Goal: Transaction & Acquisition: Purchase product/service

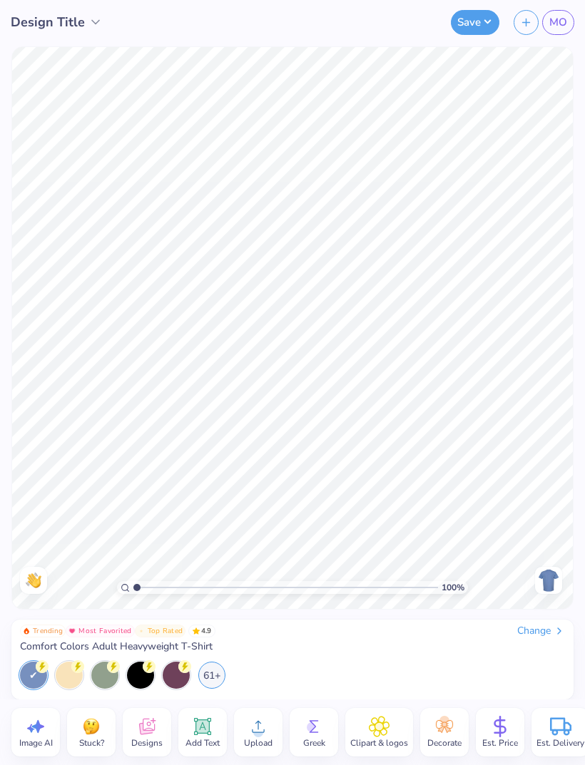
click at [539, 625] on div "Change" at bounding box center [541, 631] width 48 height 13
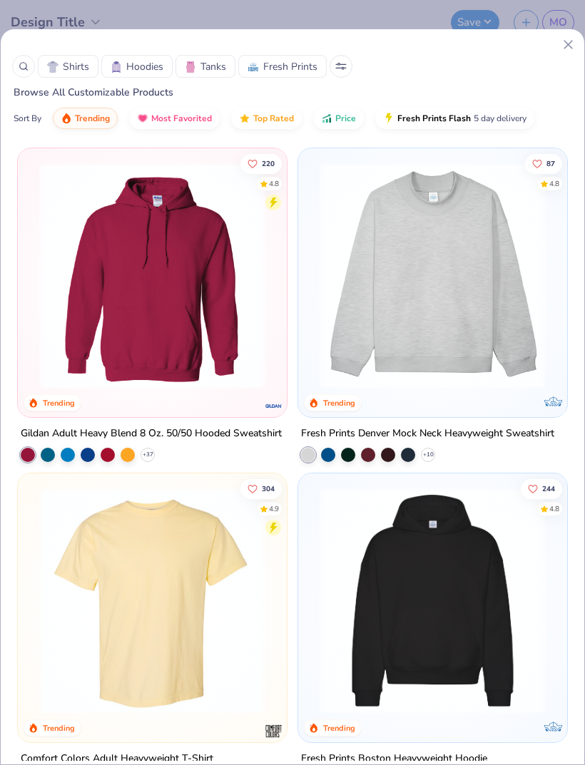
click at [147, 71] on span "Hoodies" at bounding box center [144, 66] width 37 height 15
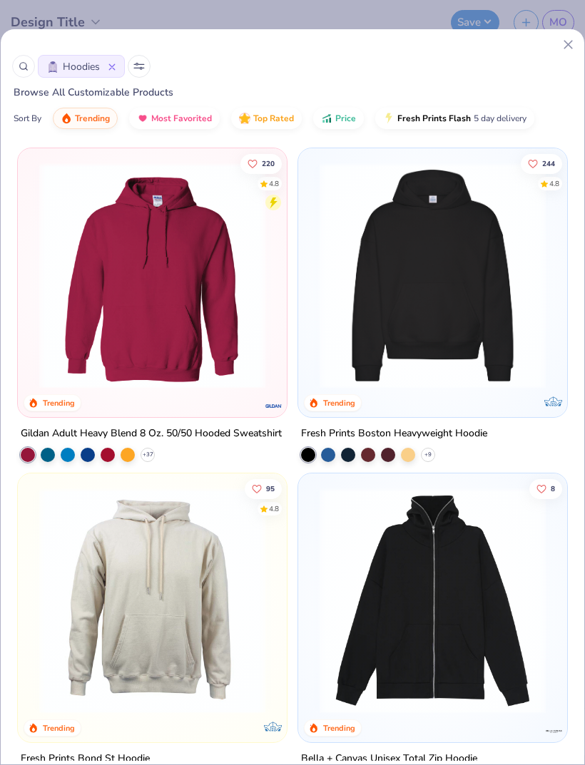
click at [116, 68] on button "Hoodies" at bounding box center [81, 66] width 87 height 23
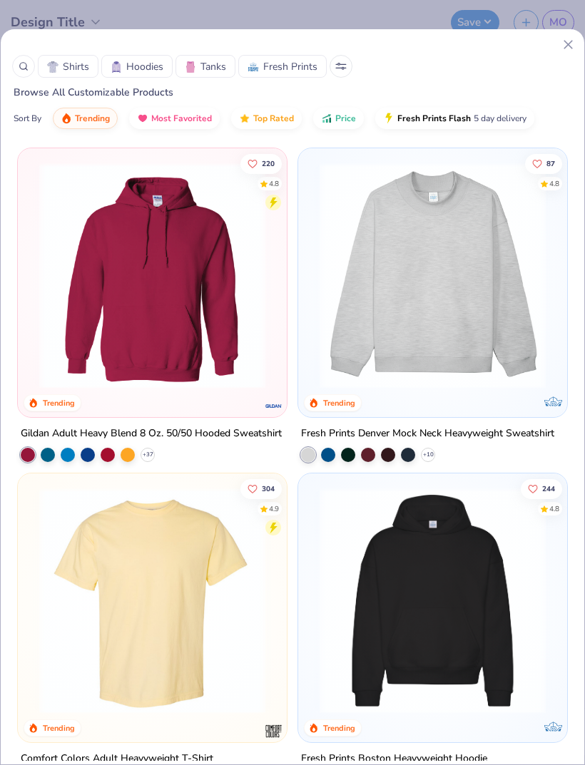
click at [333, 69] on button at bounding box center [341, 66] width 23 height 23
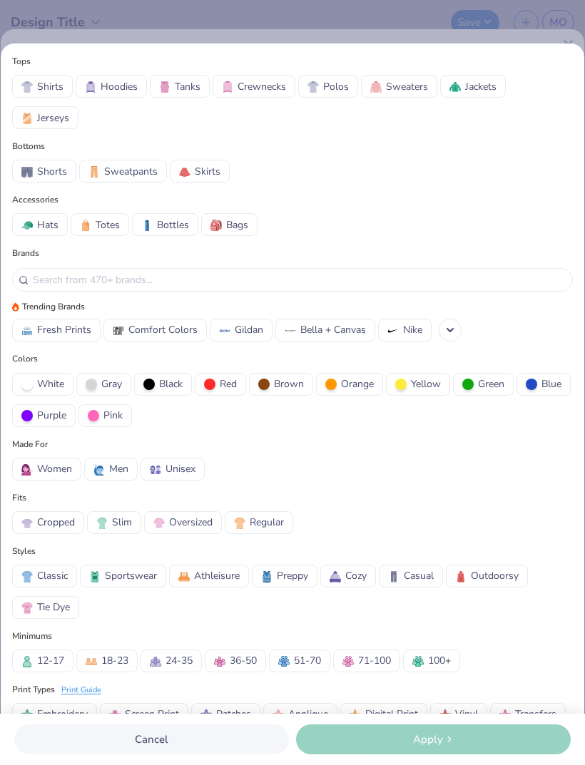
click at [270, 83] on span "Crewnecks" at bounding box center [262, 86] width 49 height 15
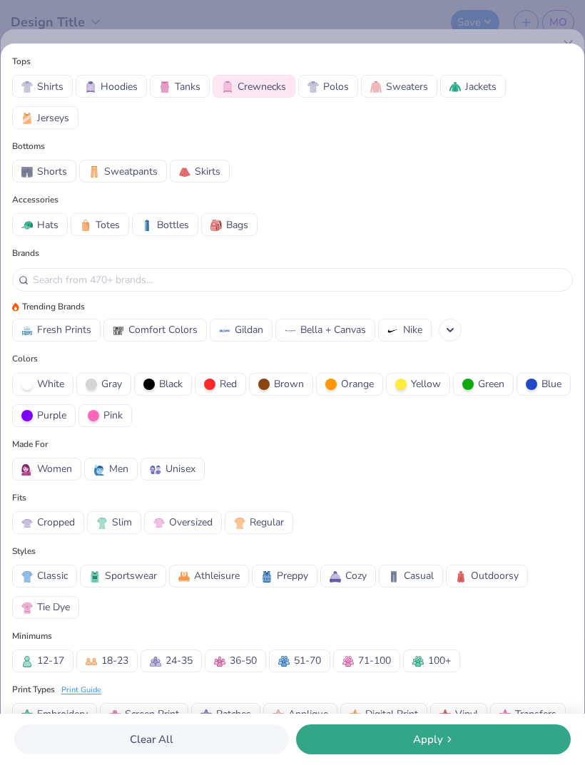
click at [476, 742] on div "Apply" at bounding box center [433, 740] width 266 height 16
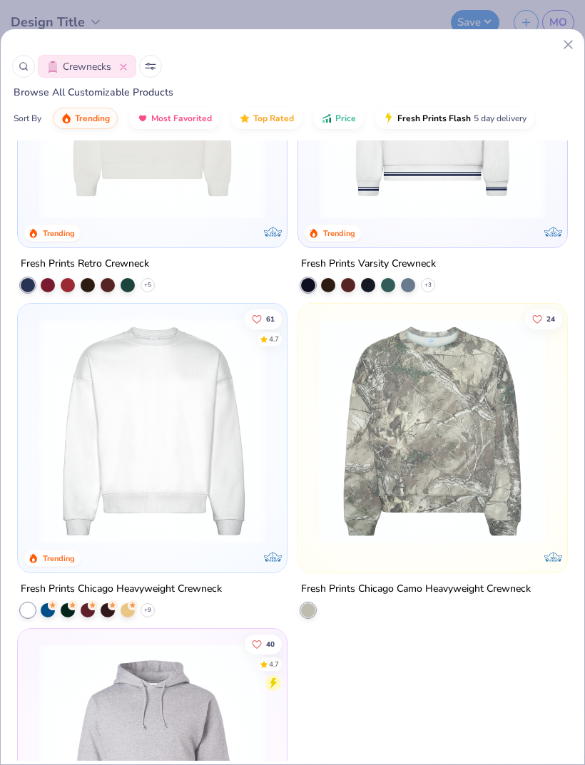
scroll to position [81, 0]
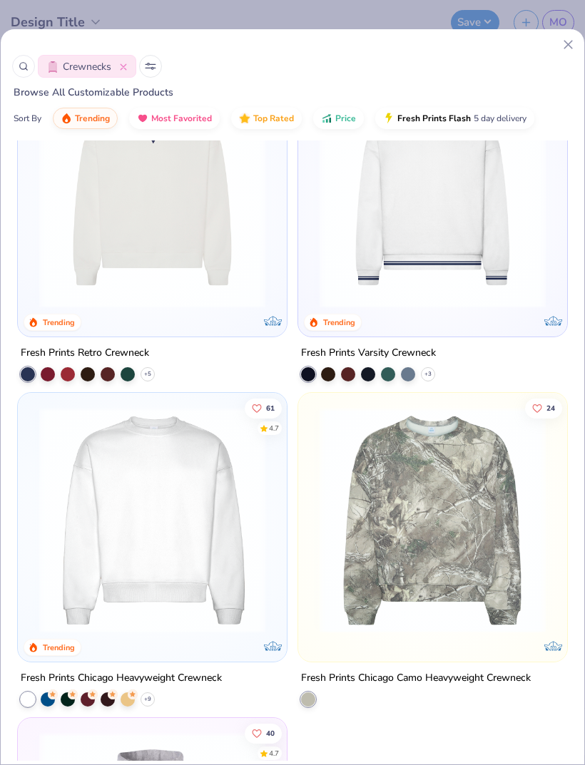
click at [211, 625] on img at bounding box center [152, 520] width 240 height 226
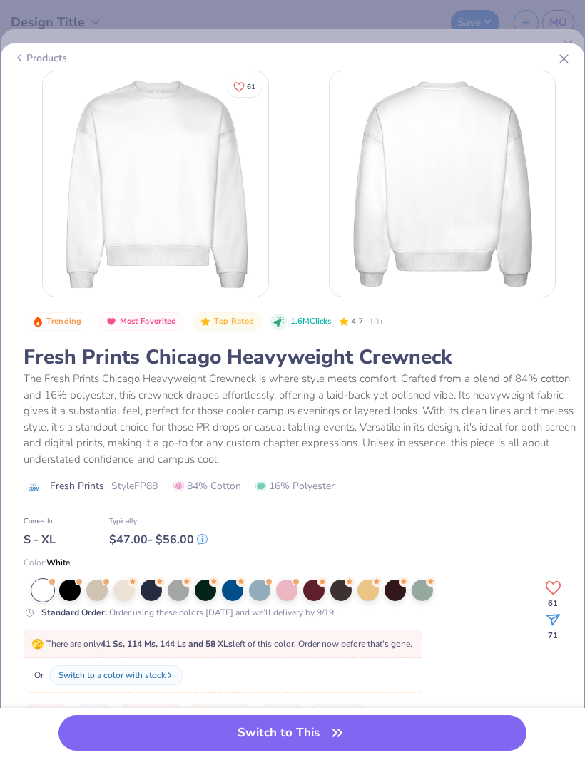
click at [80, 589] on div at bounding box center [69, 590] width 21 height 21
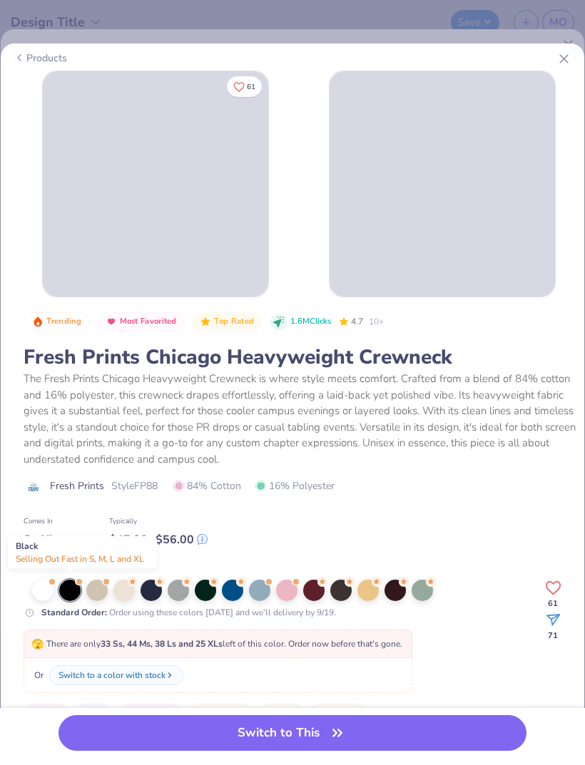
click at [128, 586] on div at bounding box center [123, 590] width 21 height 21
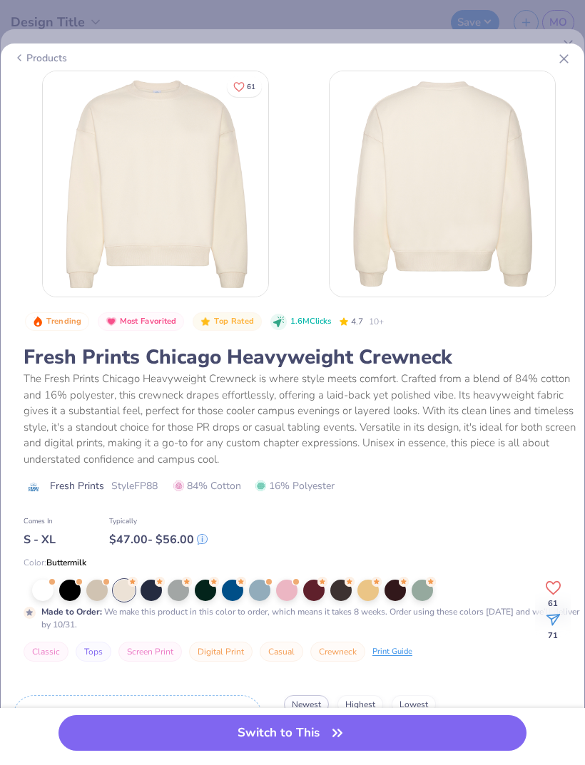
click at [156, 591] on div at bounding box center [151, 590] width 21 height 21
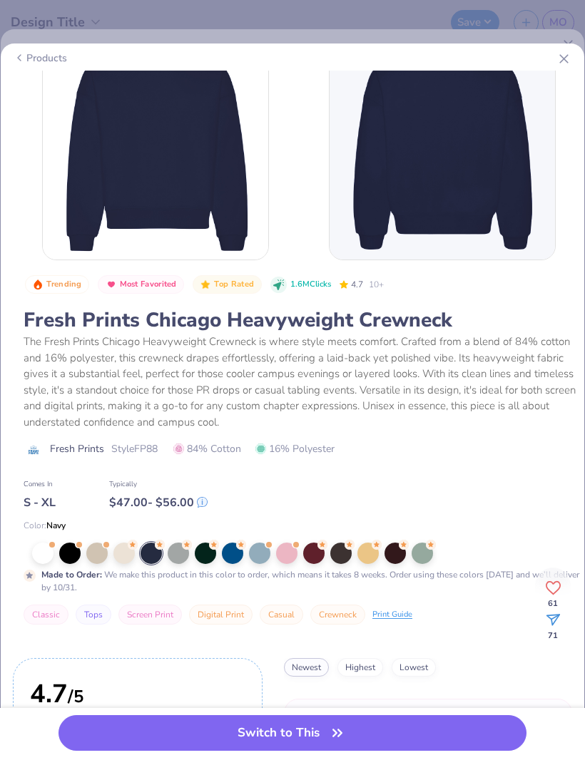
scroll to position [5, 0]
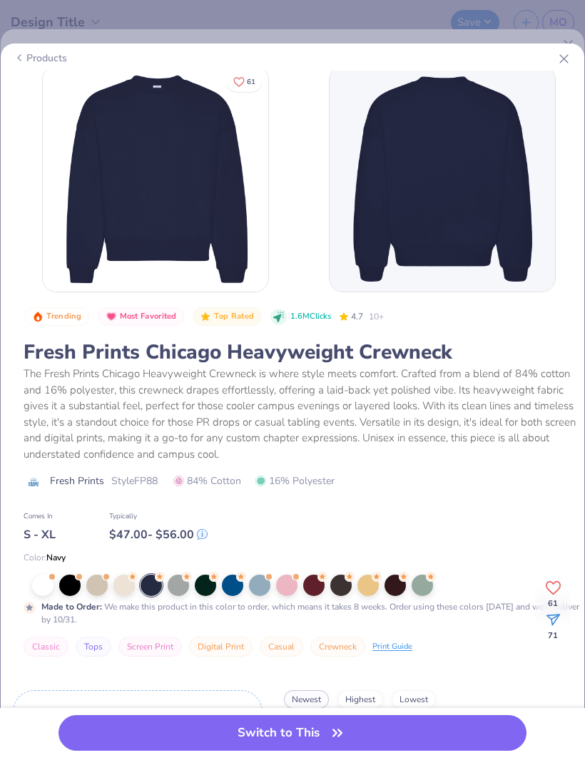
click at [393, 750] on button "Switch to This" at bounding box center [292, 733] width 468 height 36
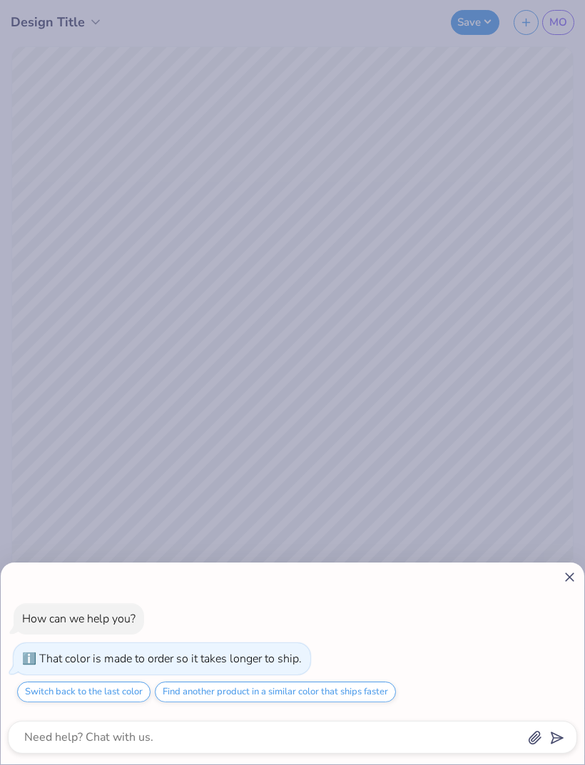
click at [556, 590] on div "How can we help you? That color is made to order so it takes longer to ship. Sw…" at bounding box center [293, 664] width 584 height 202
click at [381, 699] on button "Find another product in a similar color that ships faster" at bounding box center [275, 692] width 241 height 21
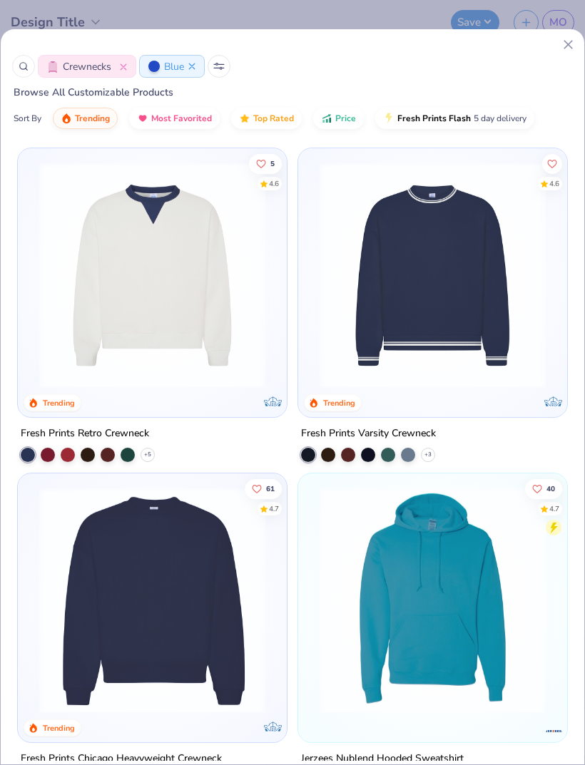
click at [540, 53] on div "Crewnecks Blue Browse All Customizable Products Sort By Trending Most Favorited…" at bounding box center [293, 90] width 584 height 101
click at [565, 48] on line at bounding box center [568, 45] width 8 height 8
click at [562, 56] on div "Crewnecks Blue" at bounding box center [292, 66] width 561 height 23
click at [566, 51] on icon at bounding box center [568, 44] width 15 height 15
click at [564, 49] on line at bounding box center [568, 45] width 8 height 8
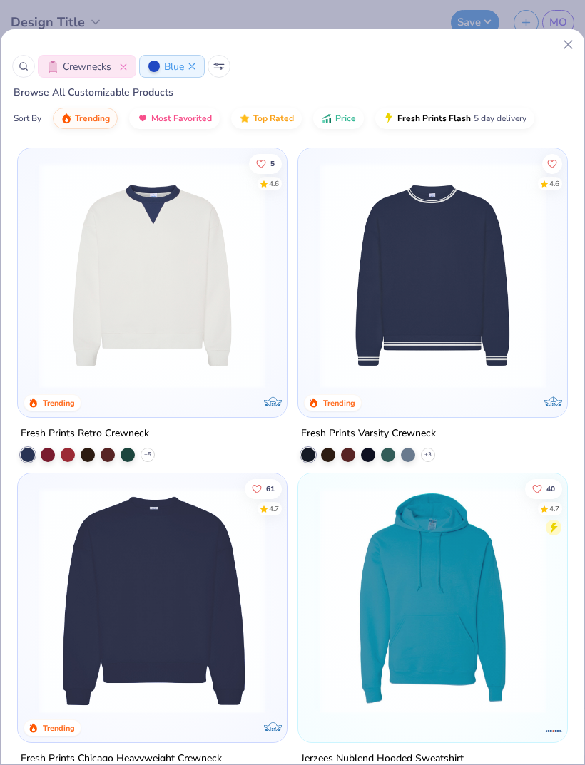
click at [565, 44] on icon at bounding box center [568, 44] width 15 height 15
click at [227, 616] on img at bounding box center [152, 601] width 240 height 226
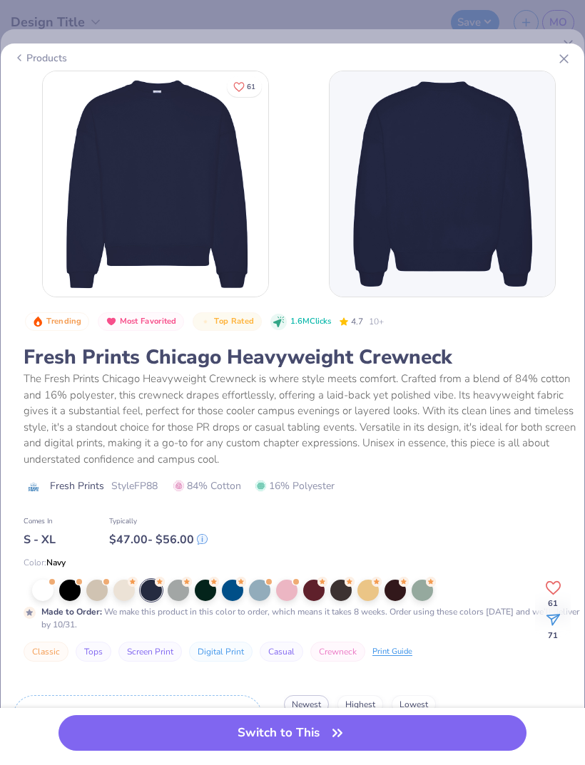
click at [404, 727] on button "Switch to This" at bounding box center [292, 733] width 468 height 36
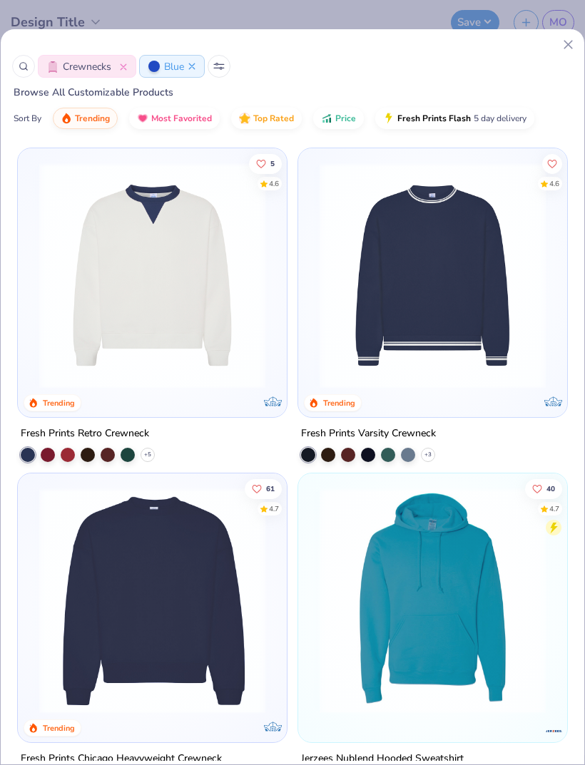
click at [563, 54] on div "Crewnecks Blue Browse All Customizable Products Sort By Trending Most Favorited…" at bounding box center [293, 90] width 584 height 101
click at [579, 31] on div "Crewnecks Blue Browse All Customizable Products Sort By Trending Most Favorited…" at bounding box center [292, 397] width 585 height 737
click at [458, 243] on img at bounding box center [432, 276] width 240 height 226
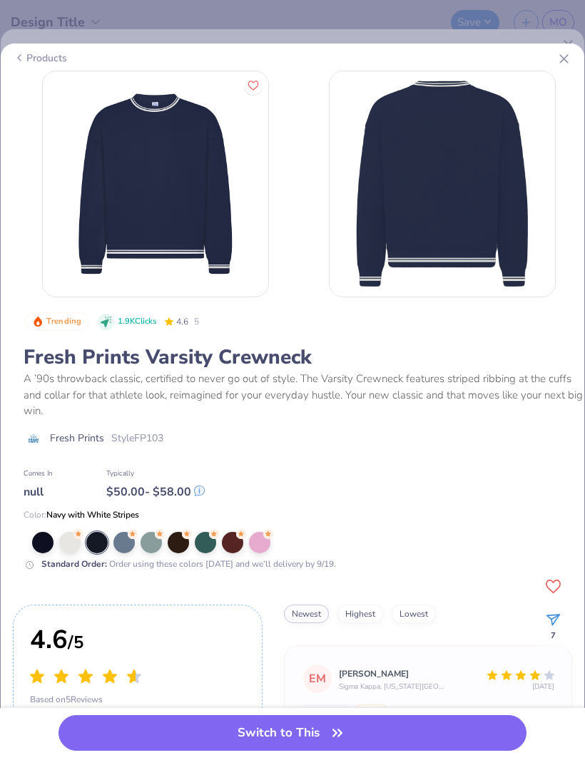
click at [162, 730] on button "Switch to This" at bounding box center [292, 733] width 468 height 36
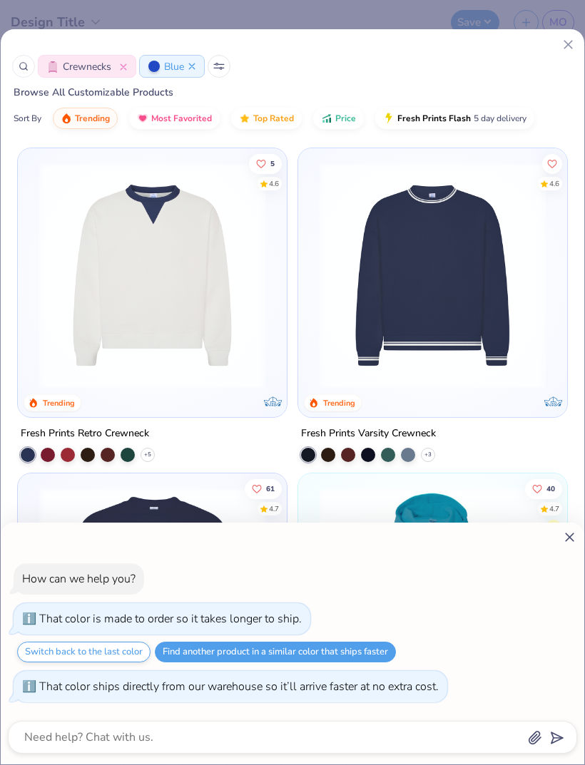
click at [569, 530] on icon at bounding box center [569, 537] width 15 height 15
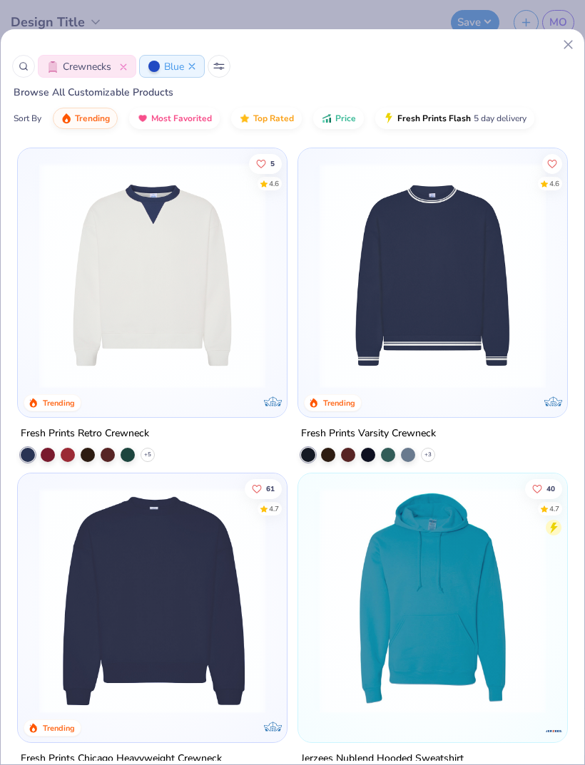
click at [562, 61] on div "Crewnecks Blue" at bounding box center [292, 66] width 561 height 23
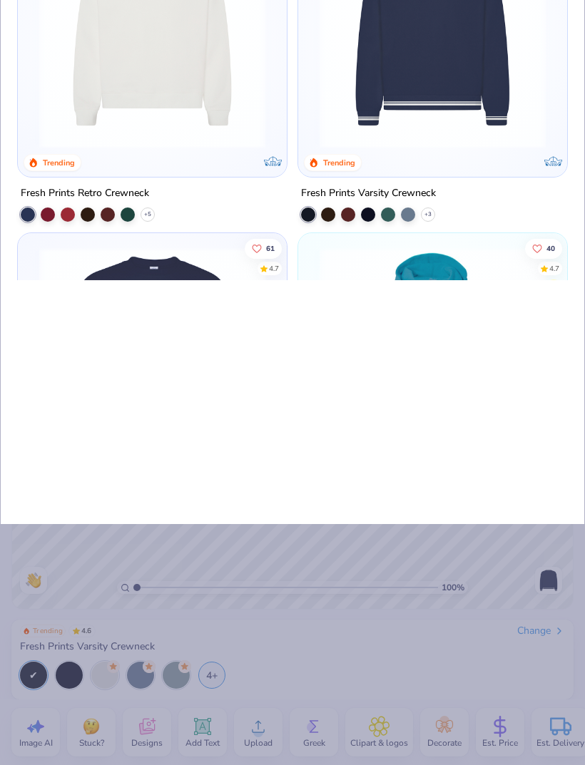
type textarea "x"
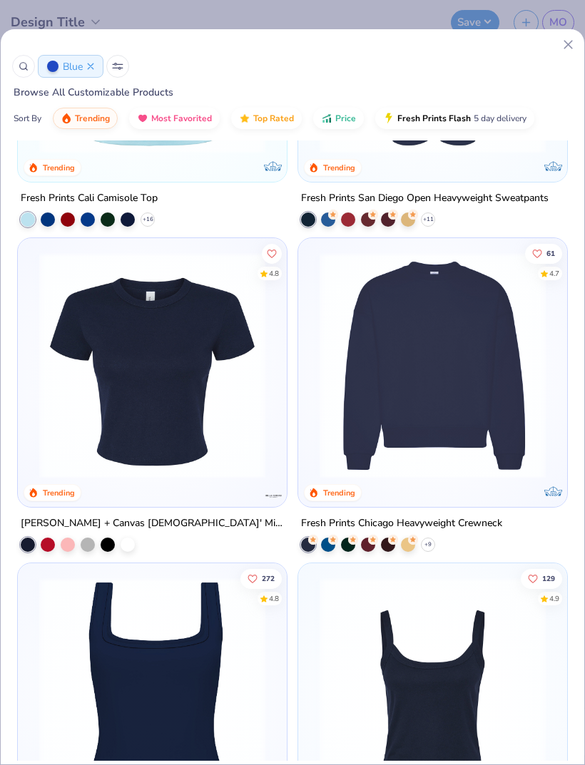
scroll to position [1211, 0]
click at [516, 445] on img at bounding box center [432, 366] width 240 height 226
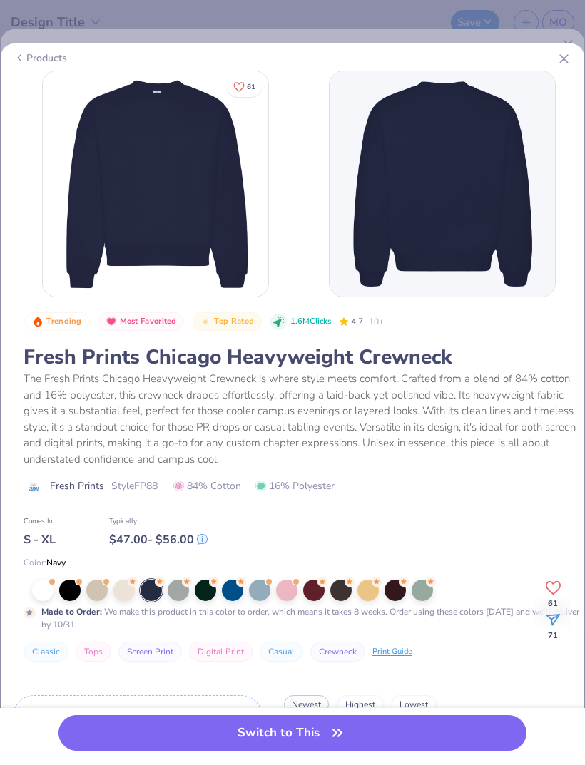
click at [134, 724] on button "Switch to This" at bounding box center [292, 733] width 468 height 36
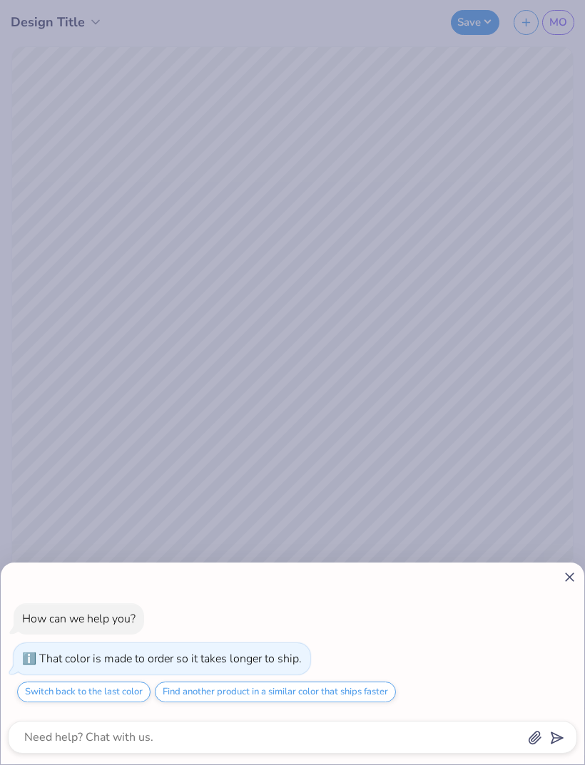
click at [563, 581] on icon at bounding box center [569, 577] width 15 height 15
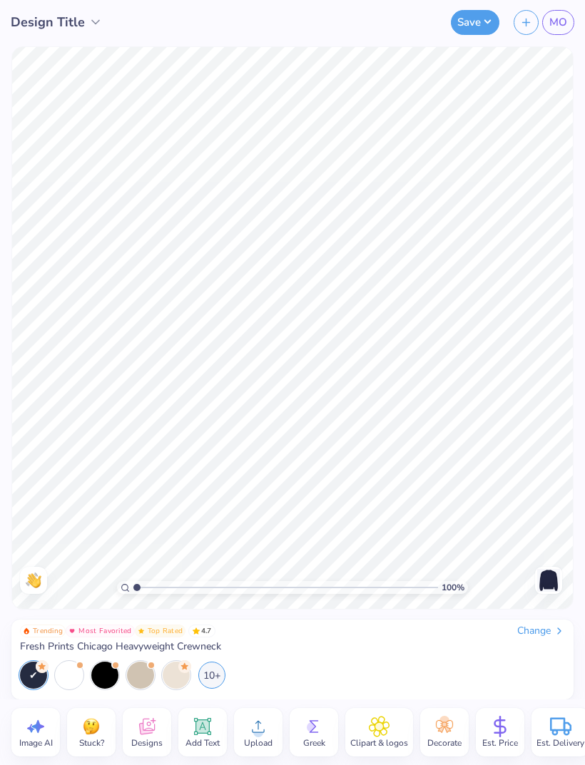
click at [269, 738] on span "Upload" at bounding box center [258, 743] width 29 height 11
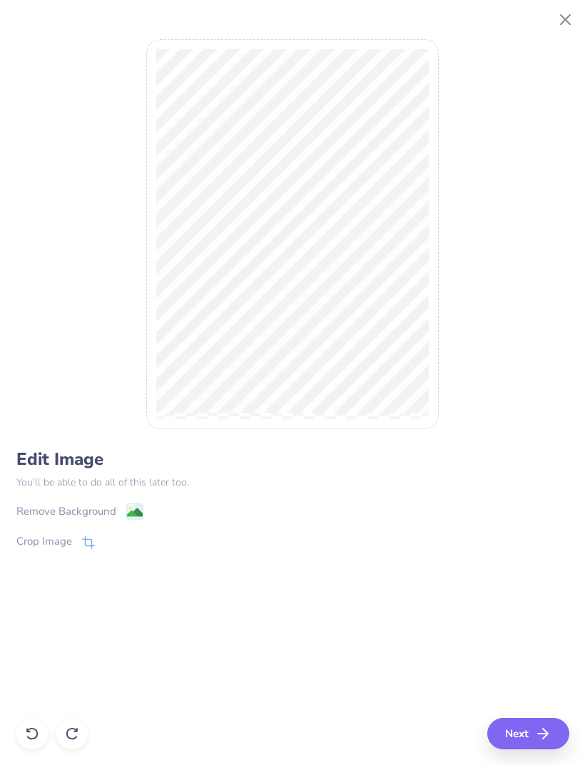
click at [539, 738] on icon "button" at bounding box center [542, 733] width 17 height 17
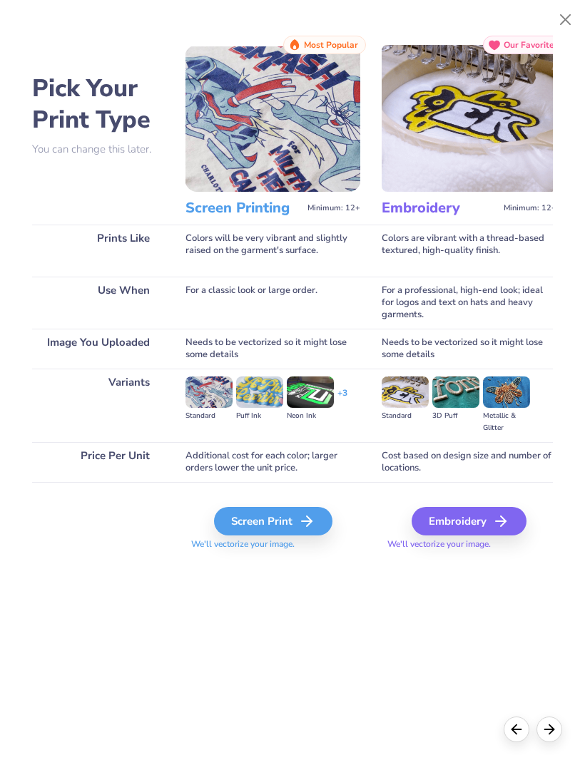
click at [312, 524] on polyline at bounding box center [309, 521] width 5 height 10
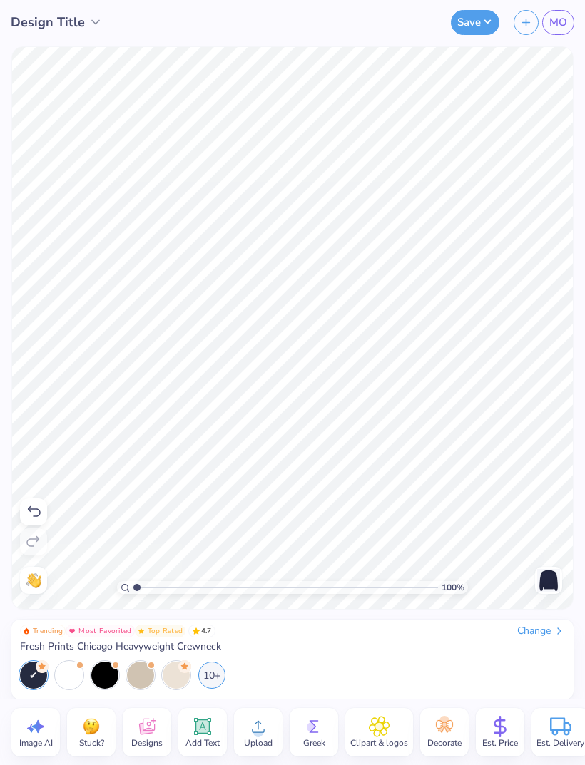
click at [554, 588] on img at bounding box center [548, 580] width 23 height 23
click at [254, 731] on circle at bounding box center [258, 733] width 10 height 10
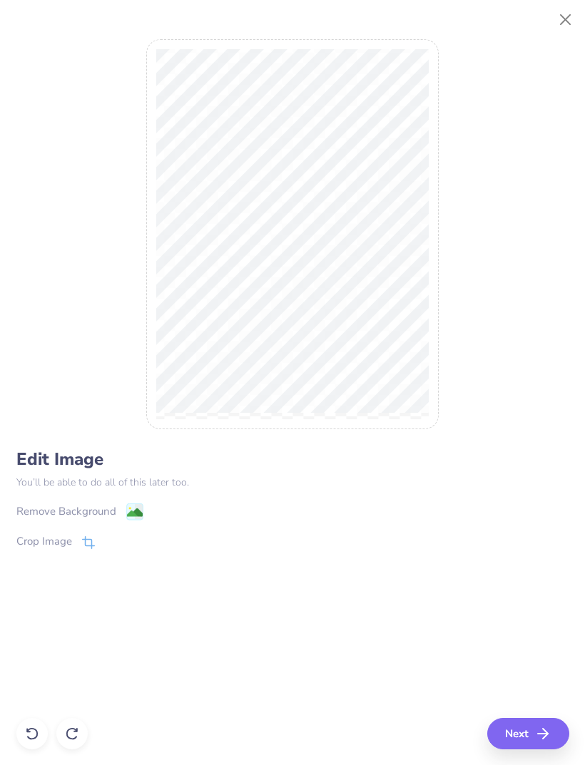
click at [537, 723] on button "Next" at bounding box center [528, 733] width 82 height 31
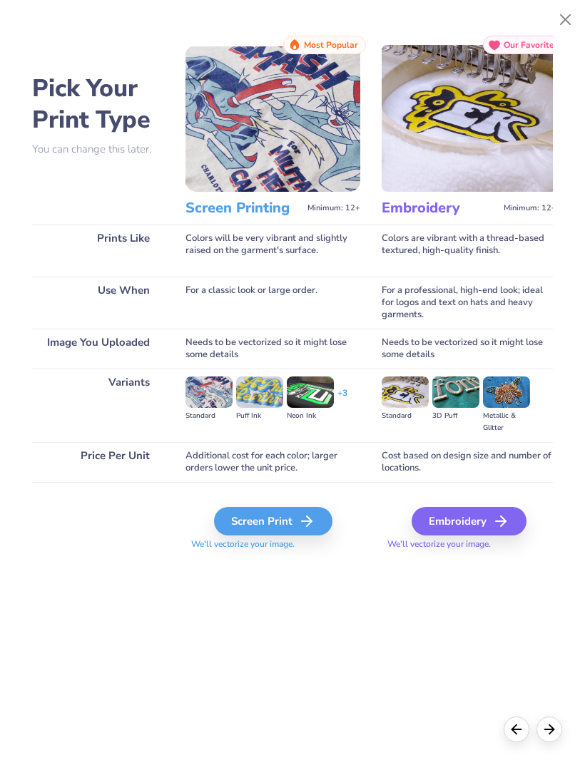
click at [315, 522] on icon at bounding box center [306, 521] width 17 height 17
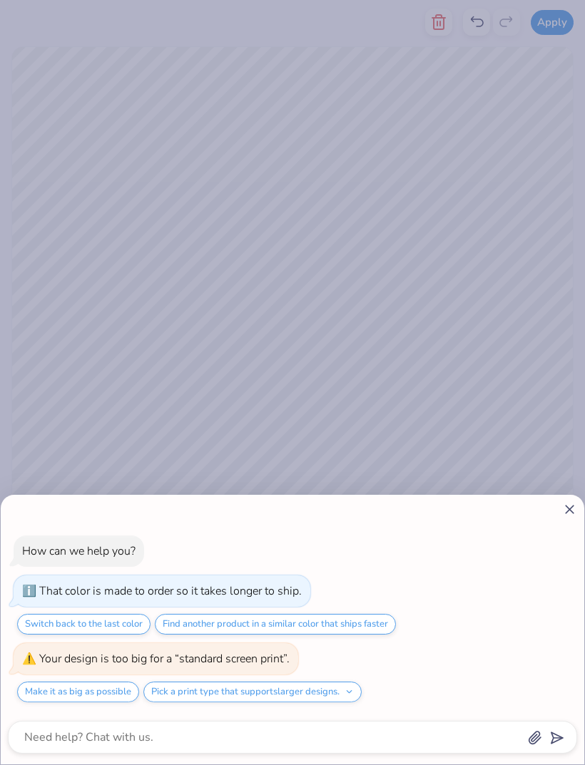
click at [404, 435] on div "How can we help you? That color is made to order so it takes longer to ship. Sw…" at bounding box center [292, 382] width 585 height 765
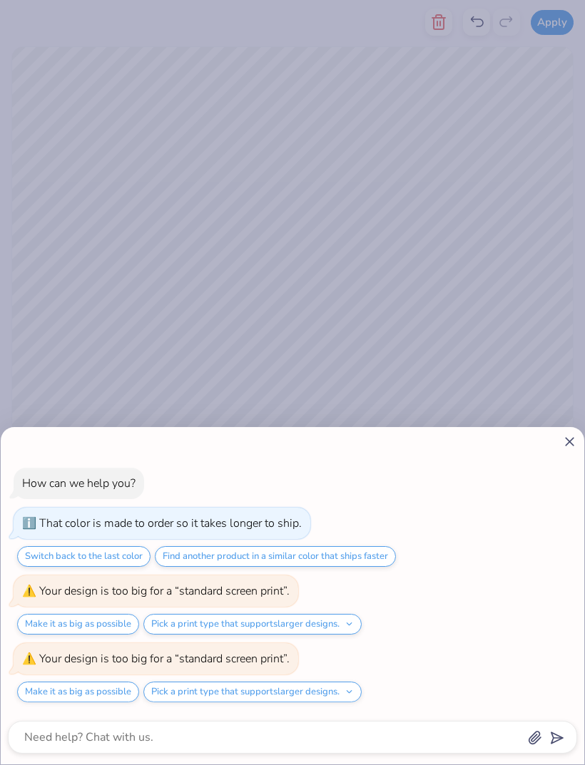
click at [561, 460] on div "How can we help you? That color is made to order so it takes longer to ship. Sw…" at bounding box center [292, 586] width 569 height 258
click at [562, 442] on icon at bounding box center [569, 441] width 15 height 15
type textarea "x"
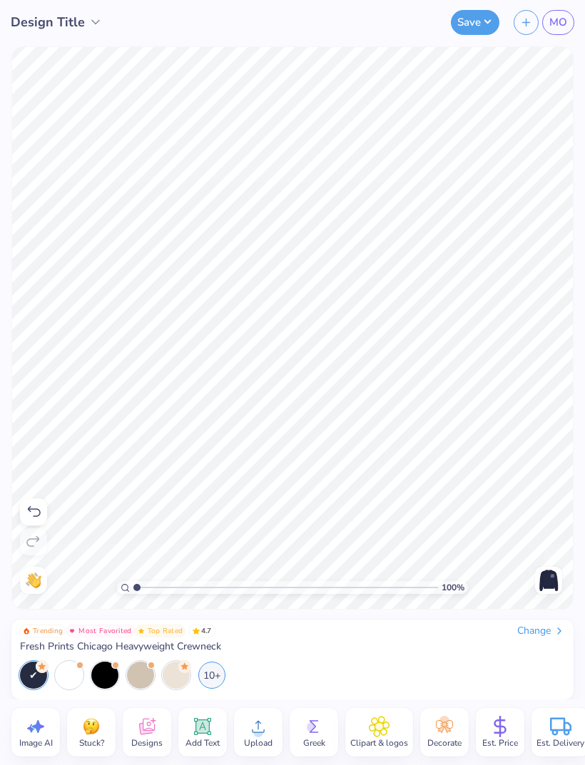
click at [498, 731] on icon at bounding box center [499, 726] width 21 height 21
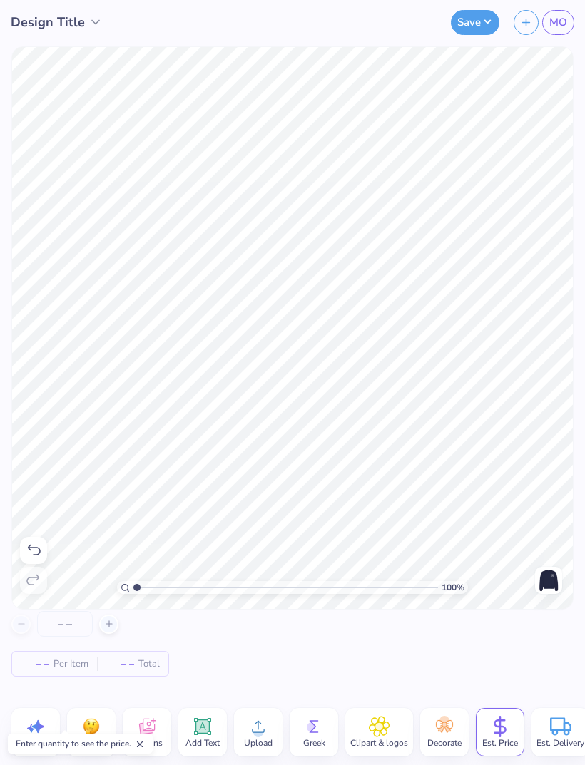
click at [118, 623] on div at bounding box center [108, 624] width 19 height 19
click at [34, 623] on div "50" at bounding box center [64, 624] width 107 height 26
click at [25, 630] on div "50" at bounding box center [64, 624] width 107 height 26
click at [24, 629] on div "50" at bounding box center [64, 624] width 107 height 26
click at [77, 624] on input "50" at bounding box center [65, 624] width 56 height 26
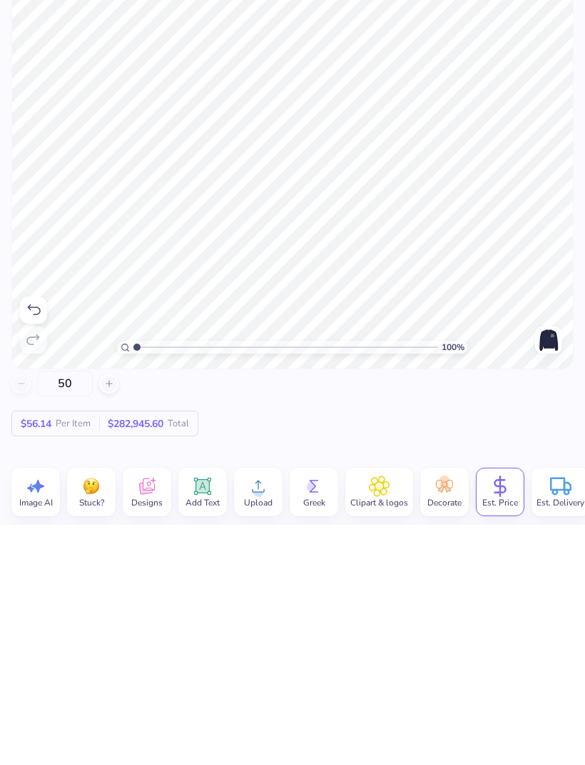
type input "5"
type input "0"
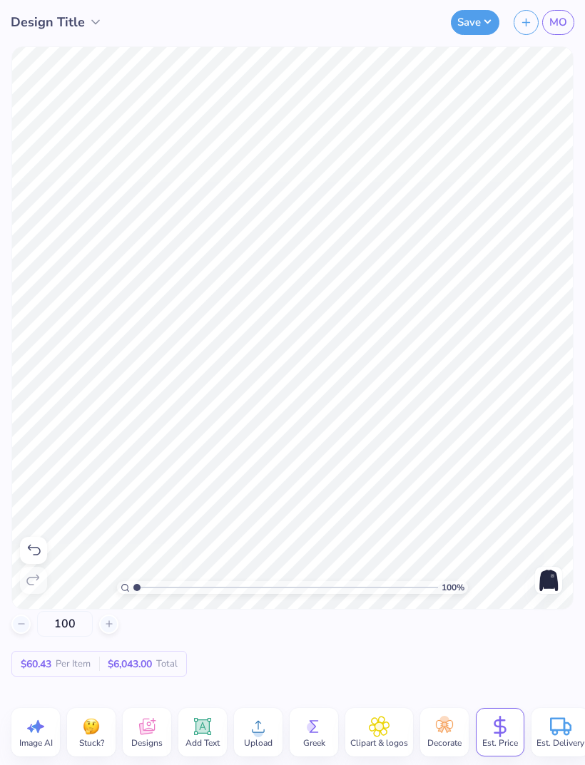
type input "100"
click at [478, 33] on button "Save" at bounding box center [475, 22] width 49 height 25
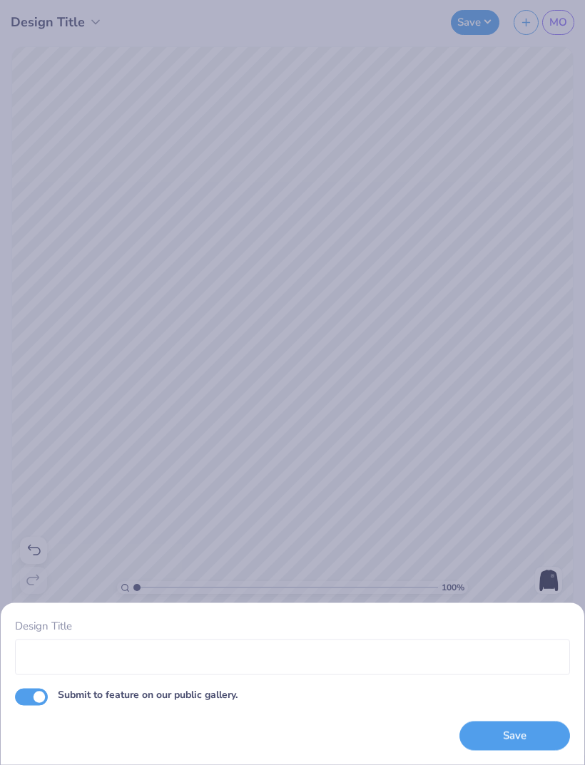
click at [28, 695] on input "Submit to feature on our public gallery." at bounding box center [31, 696] width 33 height 17
checkbox input "false"
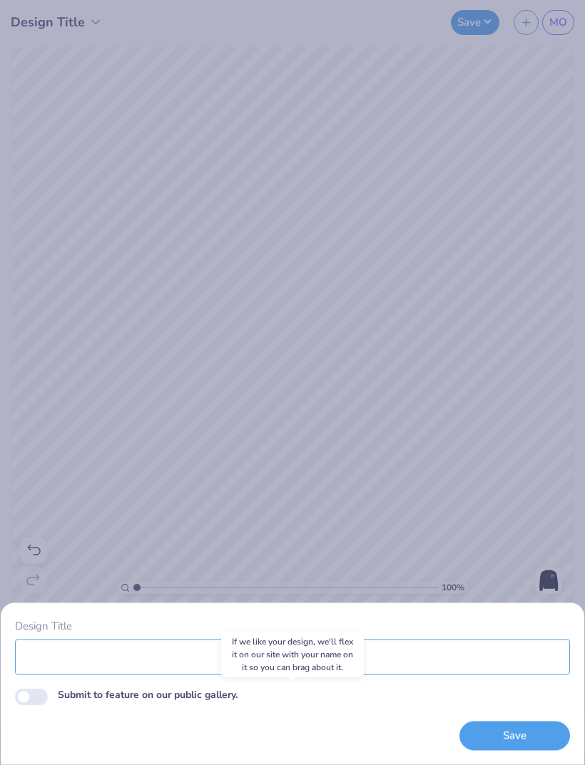
click at [103, 653] on input "Design Title" at bounding box center [292, 657] width 555 height 36
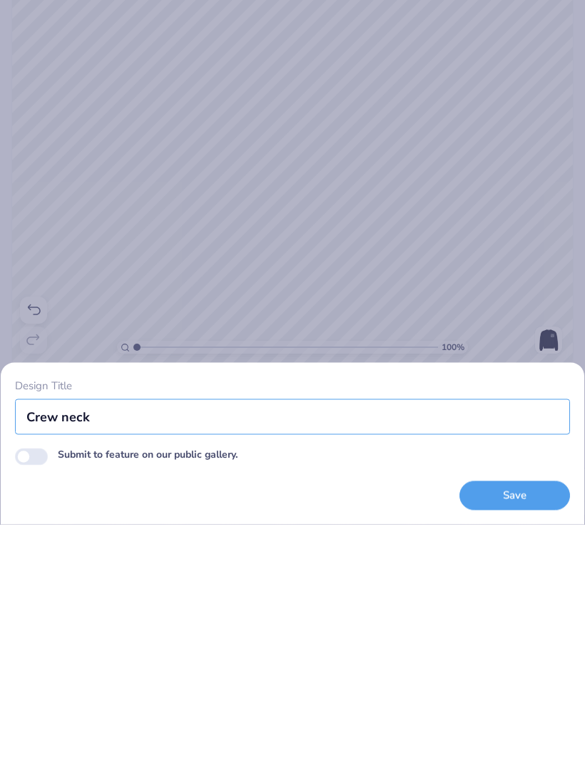
type input "Crew neck"
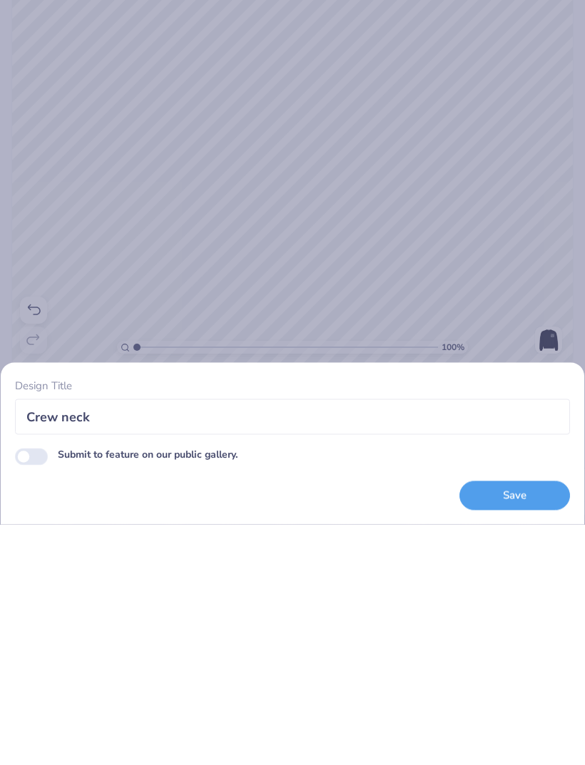
click at [534, 722] on button "Save" at bounding box center [514, 736] width 111 height 29
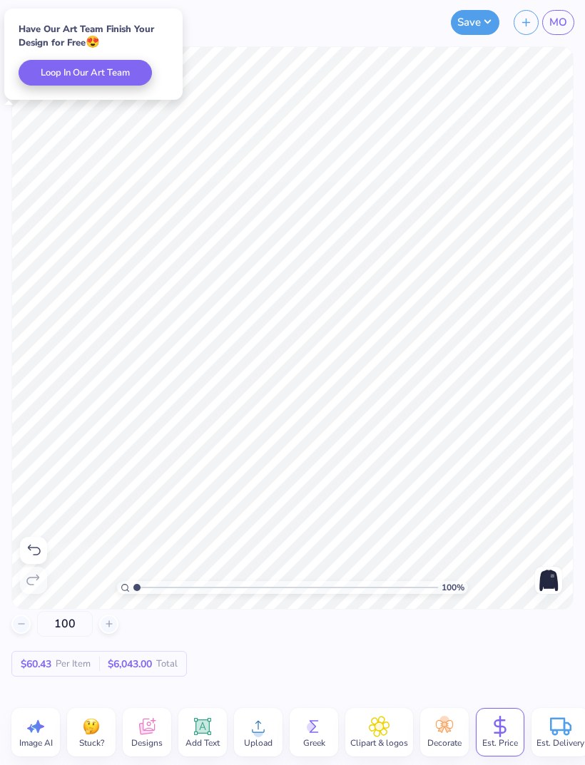
click at [545, 735] on div "Est. Delivery" at bounding box center [560, 732] width 58 height 49
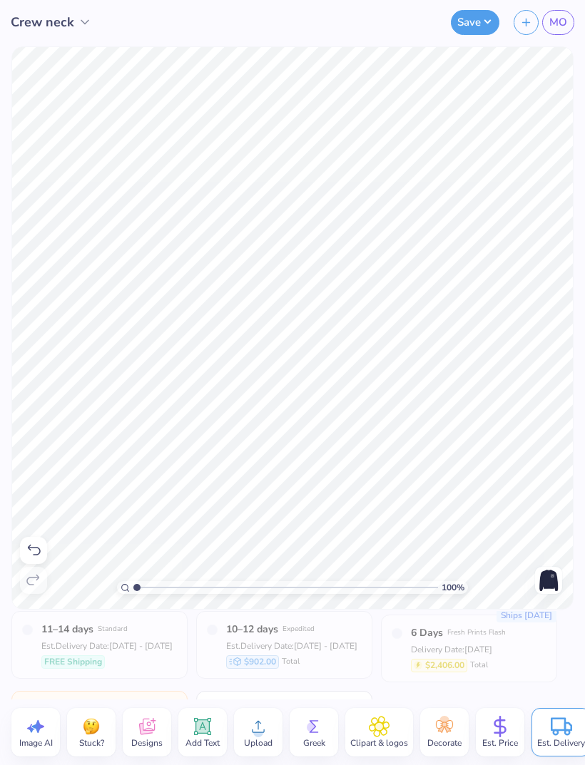
click at [535, 648] on div "Ships [DATE] 6 Days Fresh Prints Flash Delivery Date: [DATE] $2,406.00 Total" at bounding box center [469, 649] width 176 height 68
